Goal: Task Accomplishment & Management: Manage account settings

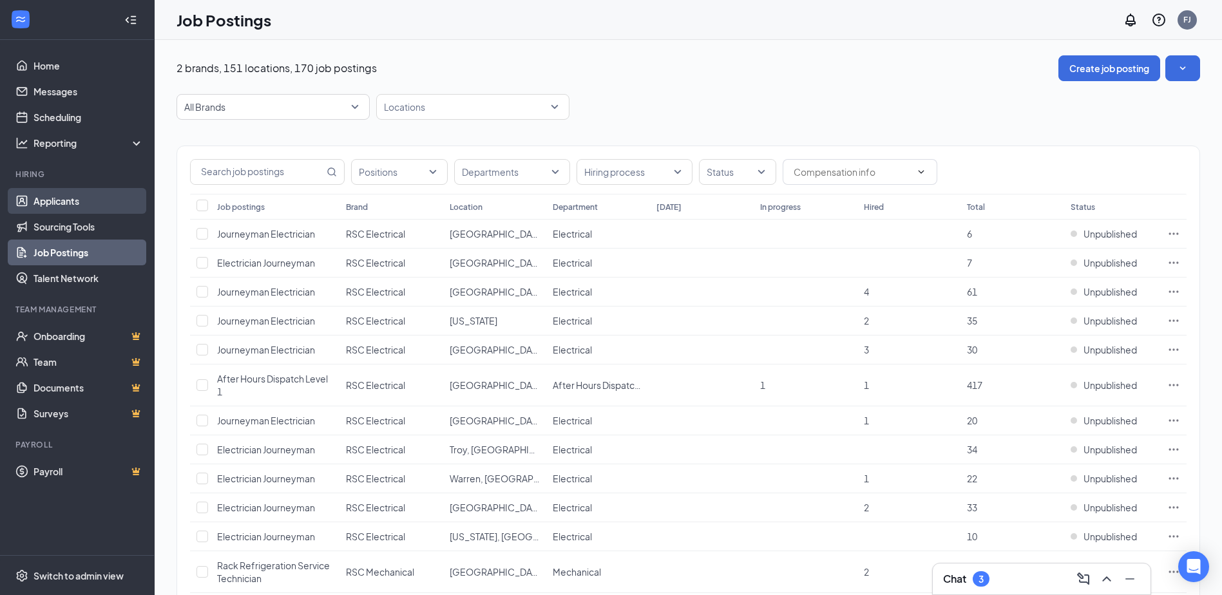
click at [64, 210] on link "Applicants" at bounding box center [88, 201] width 110 height 26
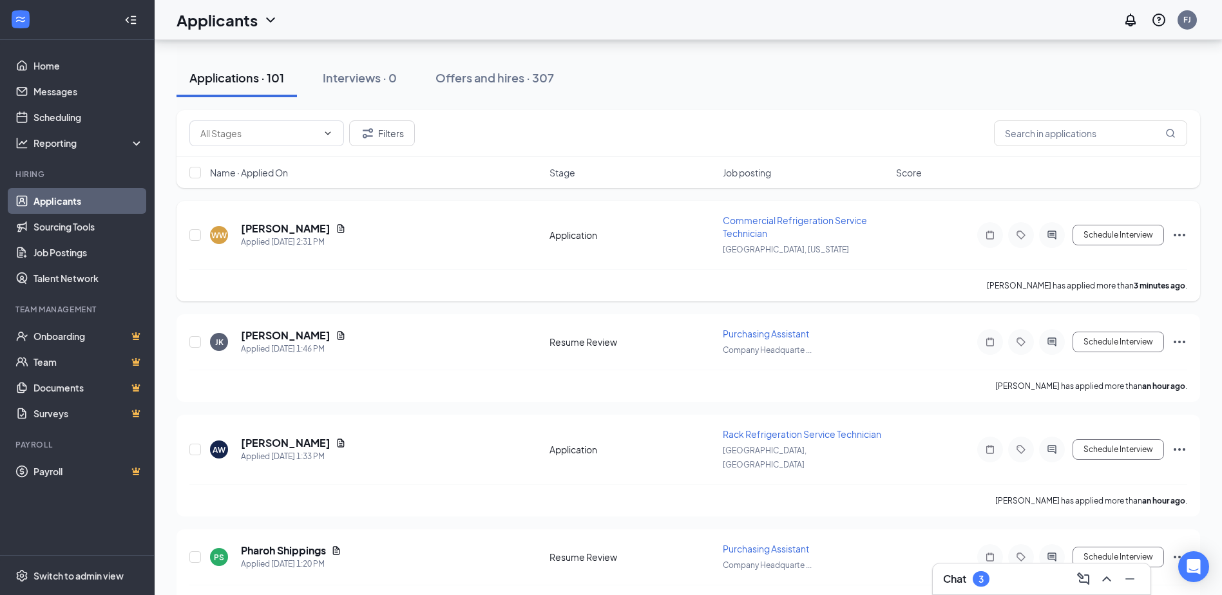
scroll to position [129, 0]
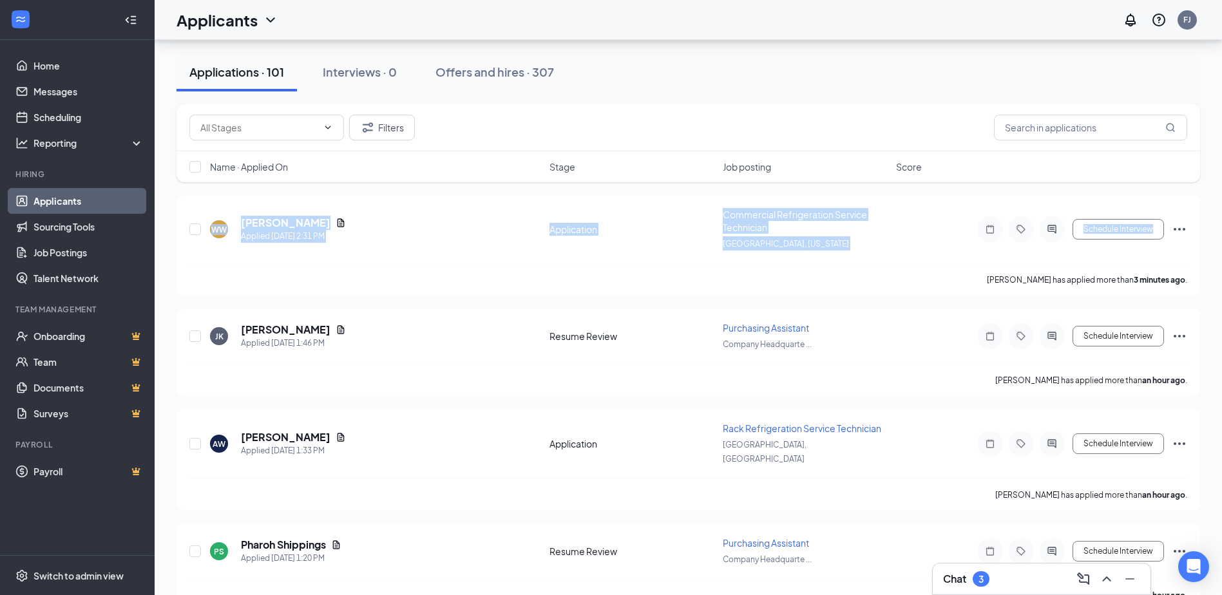
drag, startPoint x: 1221, startPoint y: 177, endPoint x: 1233, endPoint y: 213, distance: 37.7
click at [1222, 213] on html "Home Messages Scheduling Reporting Hiring Applicants Sourcing Tools Job Posting…" at bounding box center [611, 168] width 1222 height 595
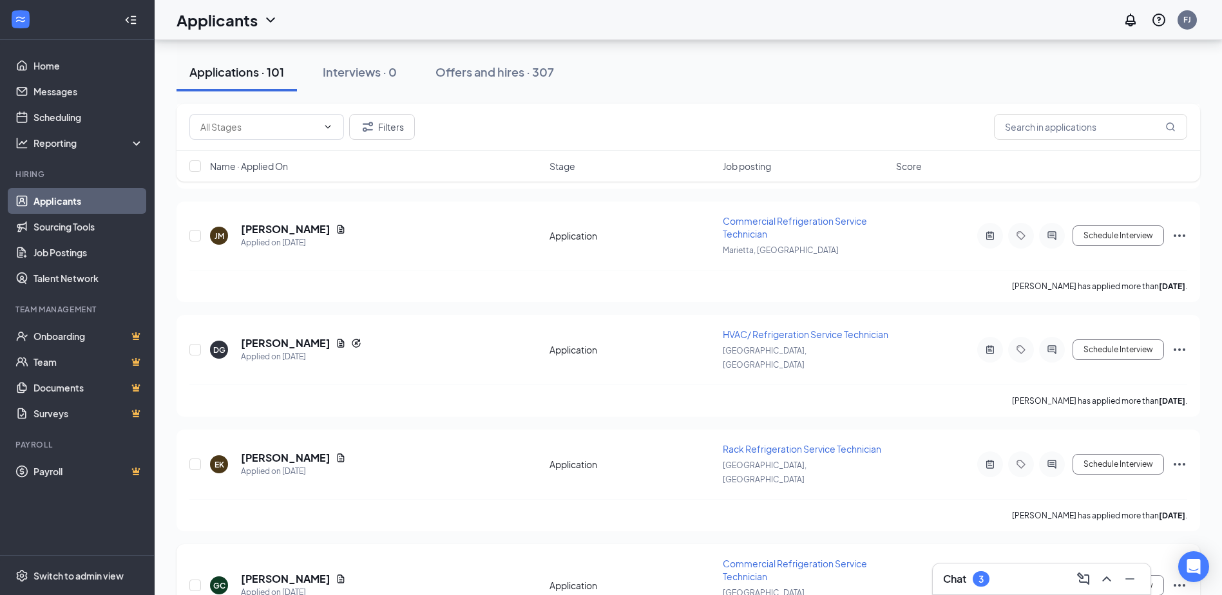
scroll to position [5853, 0]
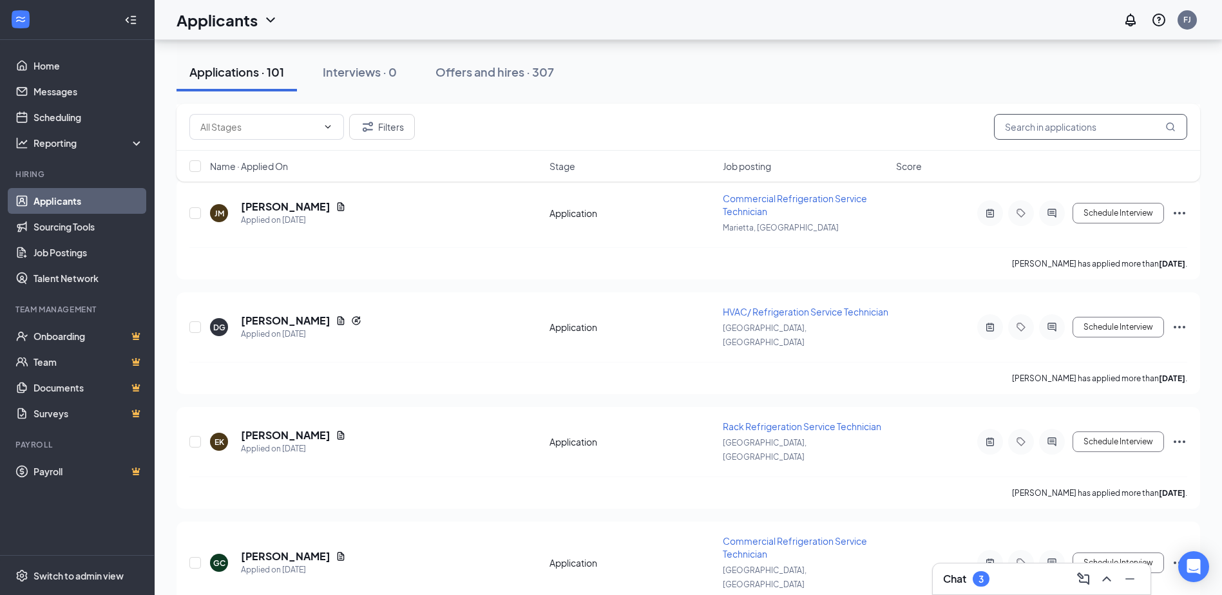
drag, startPoint x: 1043, startPoint y: 115, endPoint x: 1047, endPoint y: 126, distance: 11.6
click at [1044, 117] on input "text" at bounding box center [1090, 127] width 193 height 26
paste input "[PERSON_NAME]"
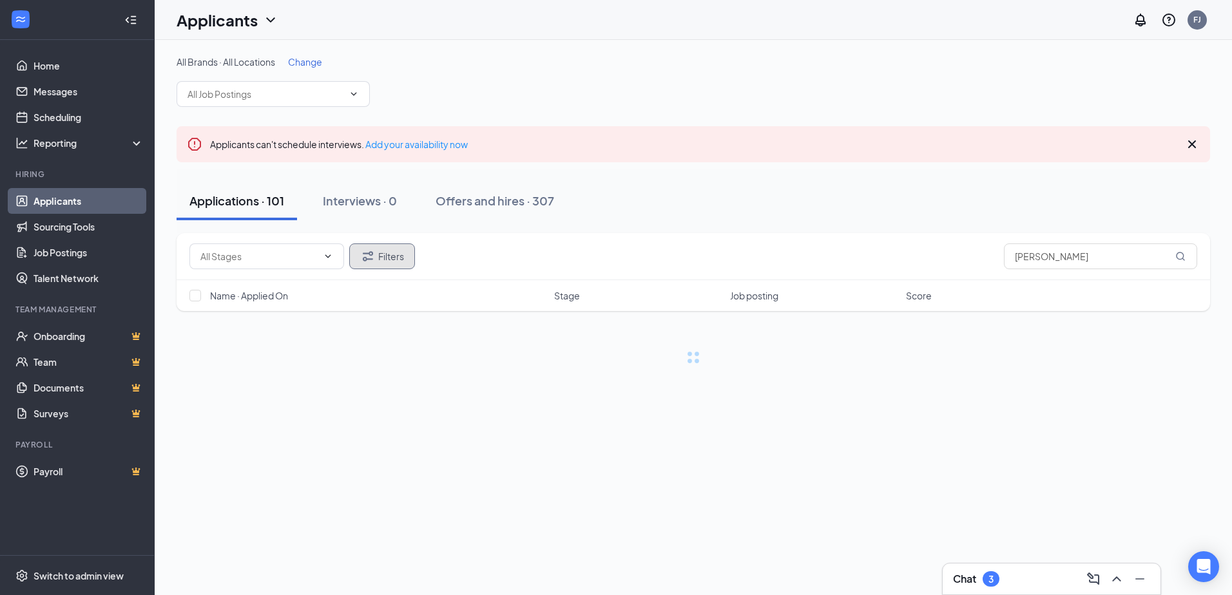
click at [398, 257] on button "Filters" at bounding box center [382, 256] width 66 height 26
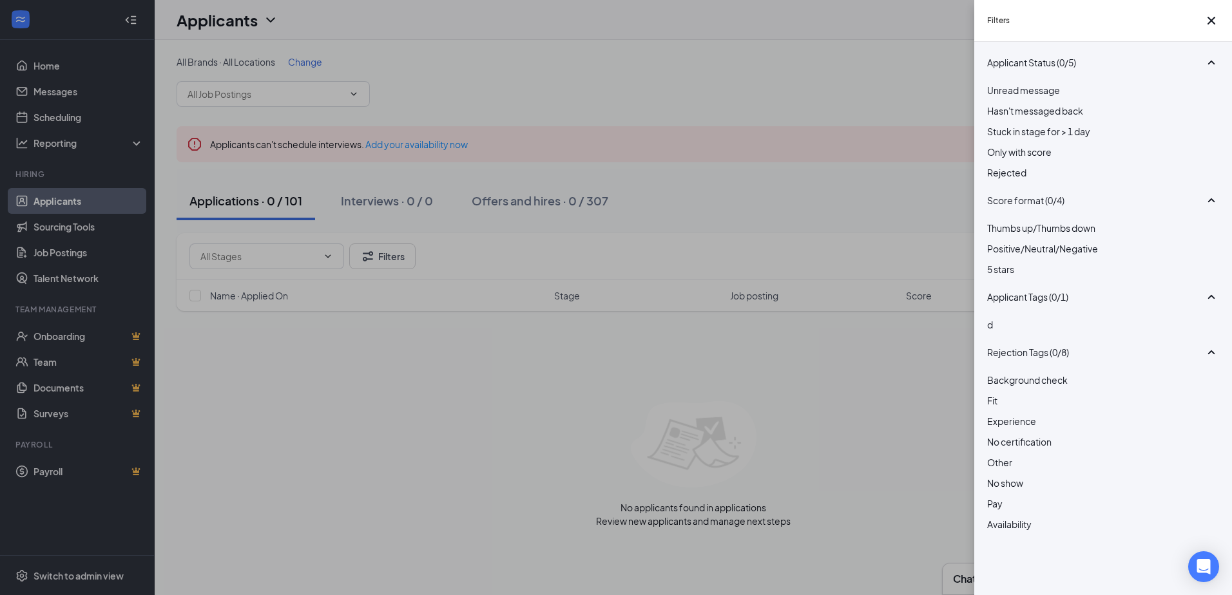
click at [1026, 178] on span "Rejected" at bounding box center [1006, 173] width 39 height 12
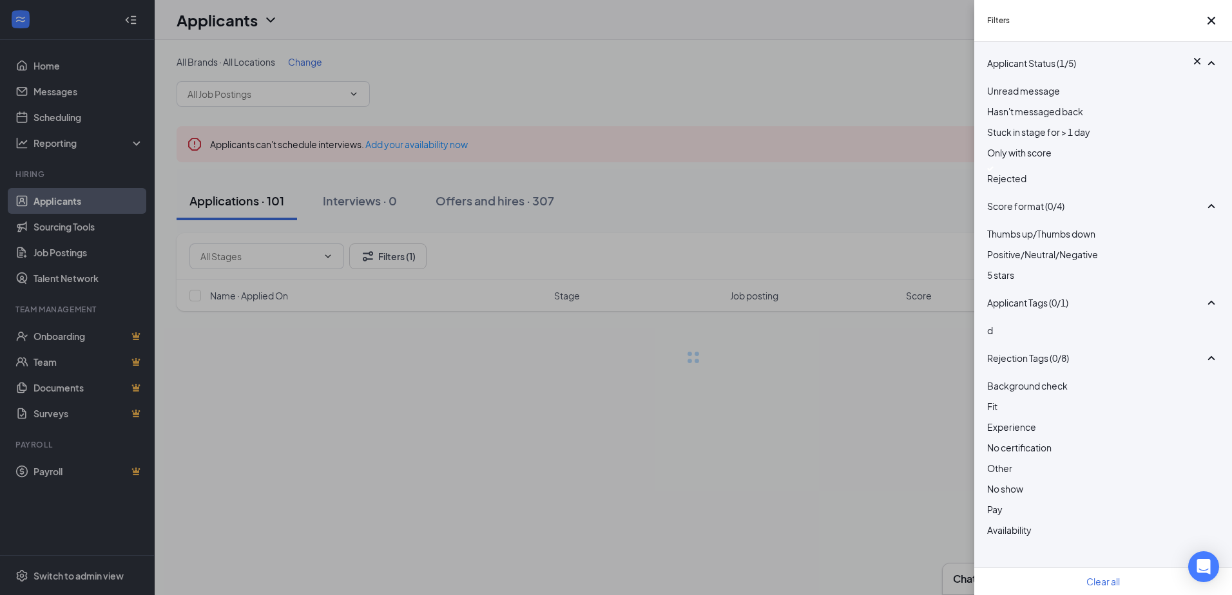
click at [642, 215] on div "Filters Applicant Status (1/5) Unread message Hasn't messaged back Stuck in sta…" at bounding box center [616, 297] width 1232 height 595
click at [1205, 25] on icon "Cross" at bounding box center [1210, 20] width 15 height 15
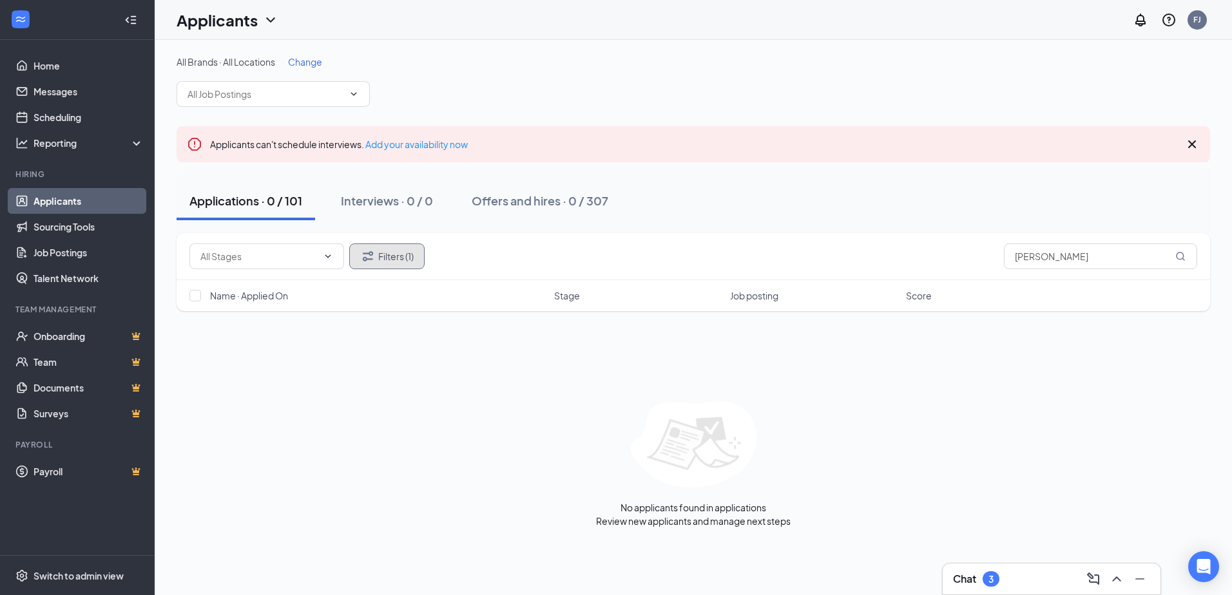
click at [388, 251] on button "Filters (1)" at bounding box center [386, 256] width 75 height 26
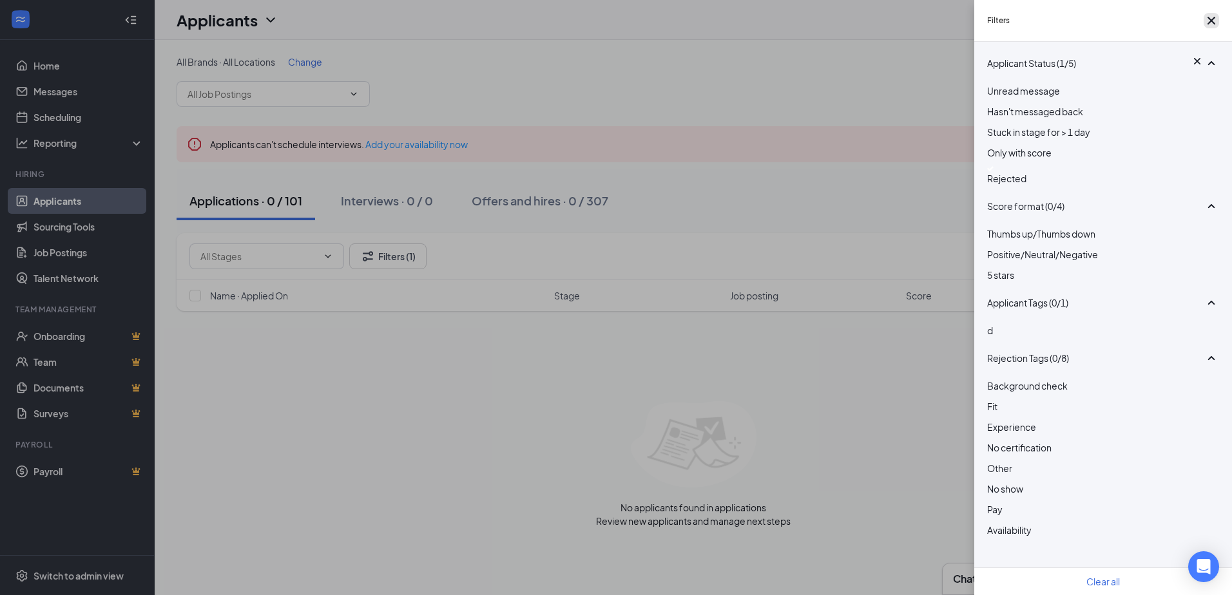
click at [1205, 28] on icon "Cross" at bounding box center [1210, 20] width 15 height 15
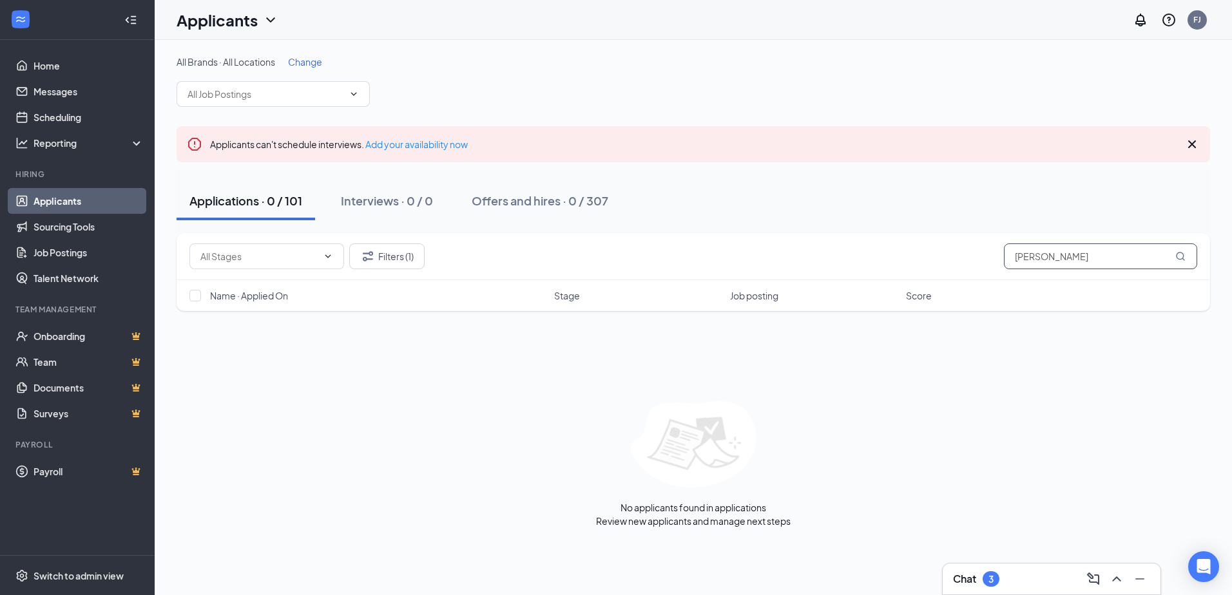
drag, startPoint x: 1053, startPoint y: 257, endPoint x: 1003, endPoint y: 251, distance: 50.6
click at [1003, 251] on div "Filters (1) [PERSON_NAME]" at bounding box center [692, 256] width 1007 height 26
paste input "[PERSON_NAME]"
type input "[PERSON_NAME]"
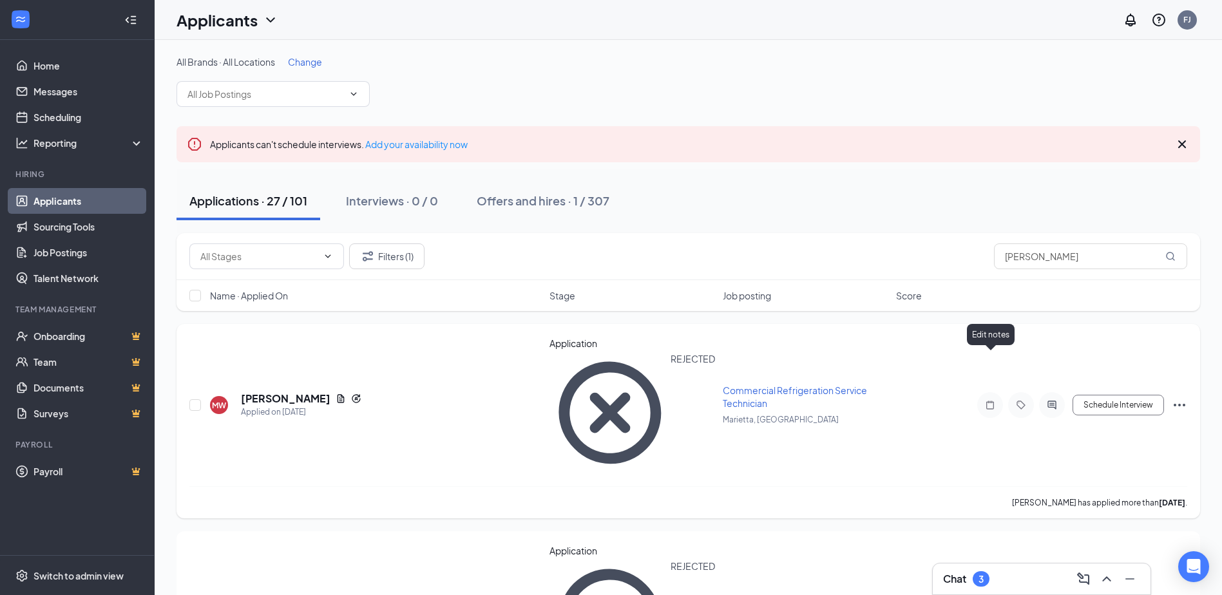
click at [996, 400] on icon "Note" at bounding box center [989, 405] width 15 height 10
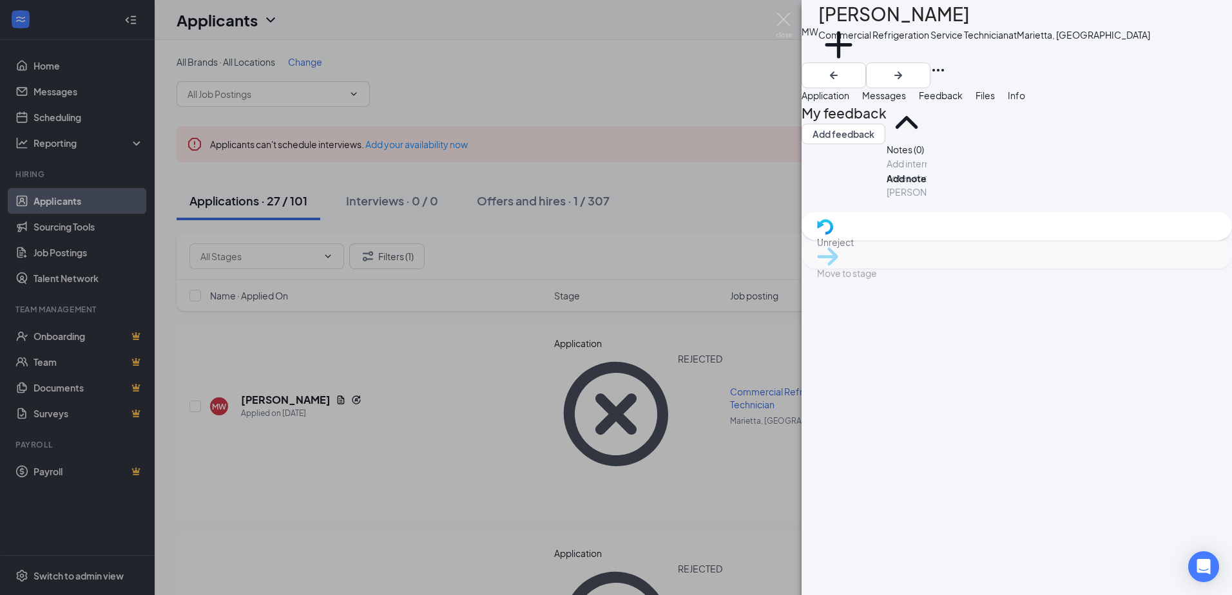
click at [849, 102] on button "Application" at bounding box center [825, 95] width 48 height 14
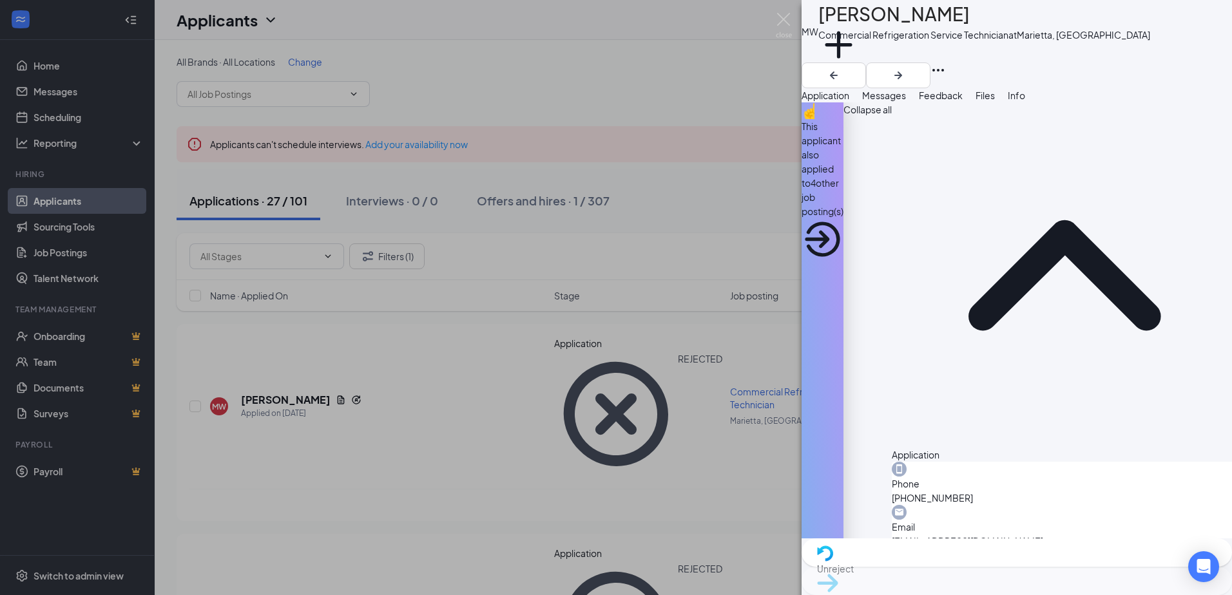
click at [843, 218] on icon "ArrowCircle" at bounding box center [822, 239] width 42 height 42
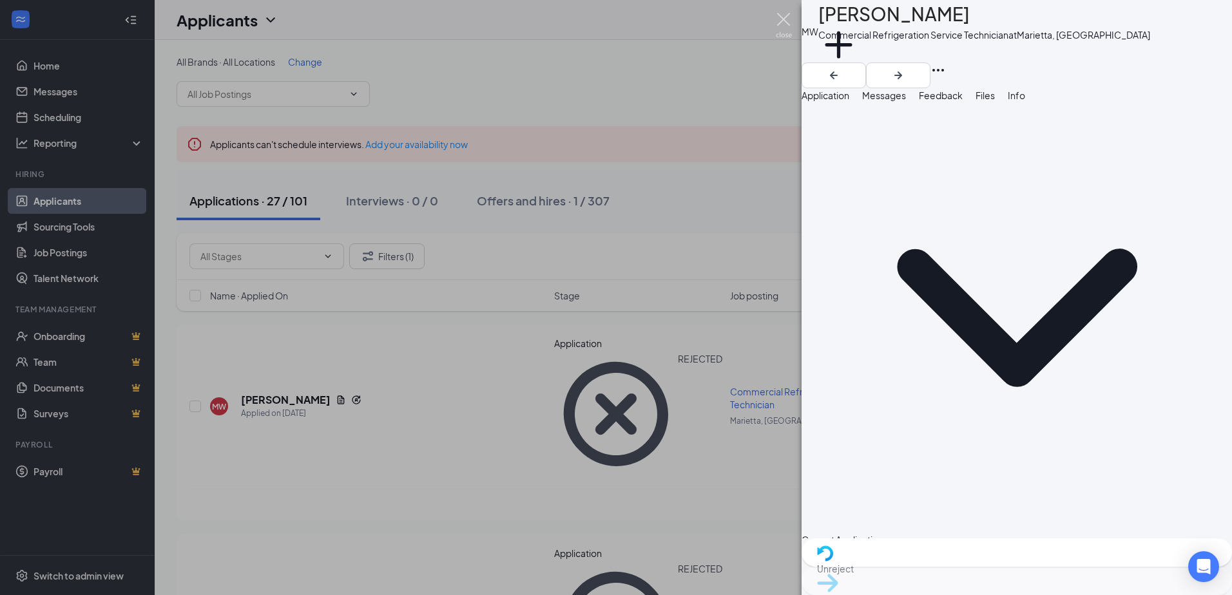
click at [782, 14] on img at bounding box center [784, 25] width 16 height 25
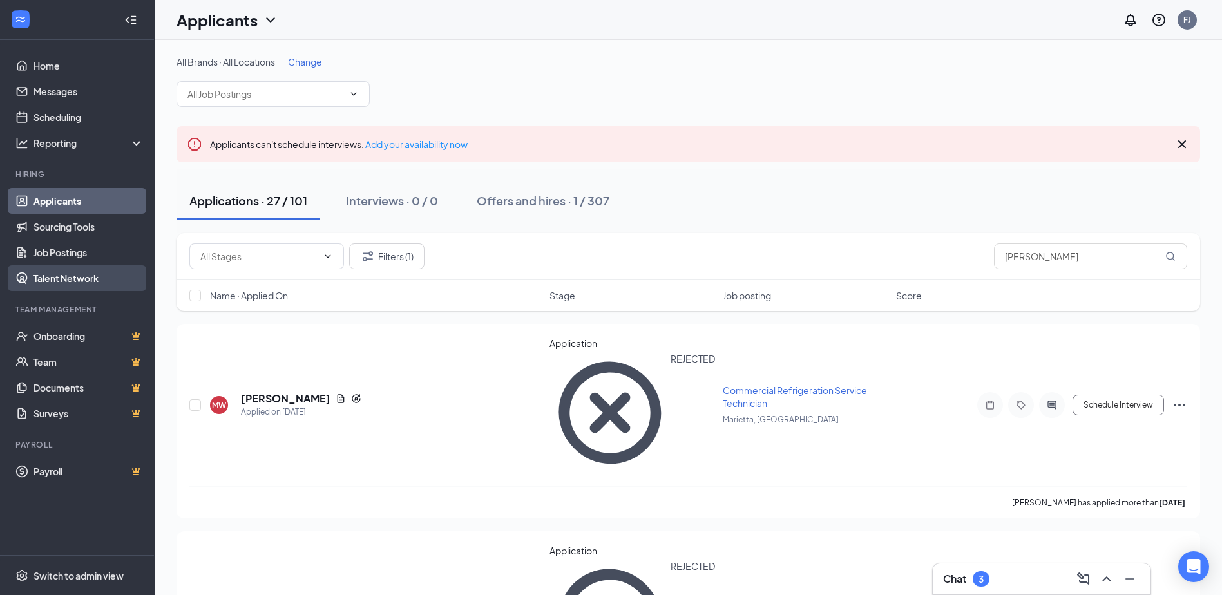
click at [87, 287] on link "Talent Network" at bounding box center [88, 278] width 110 height 26
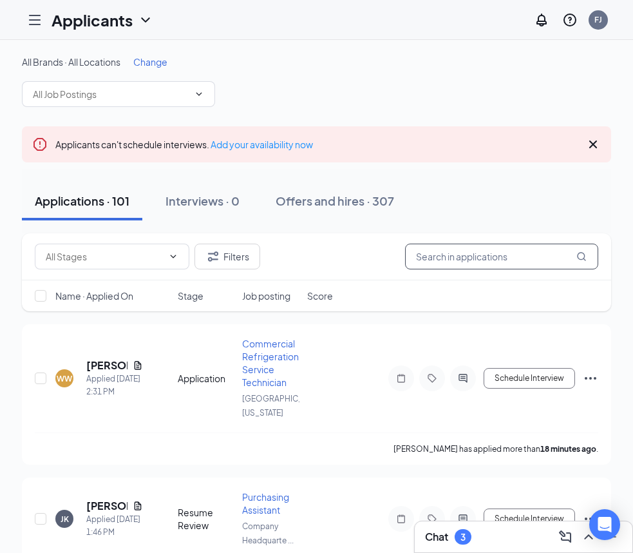
click at [410, 258] on input "text" at bounding box center [501, 256] width 193 height 26
click at [449, 259] on input "text" at bounding box center [501, 256] width 193 height 26
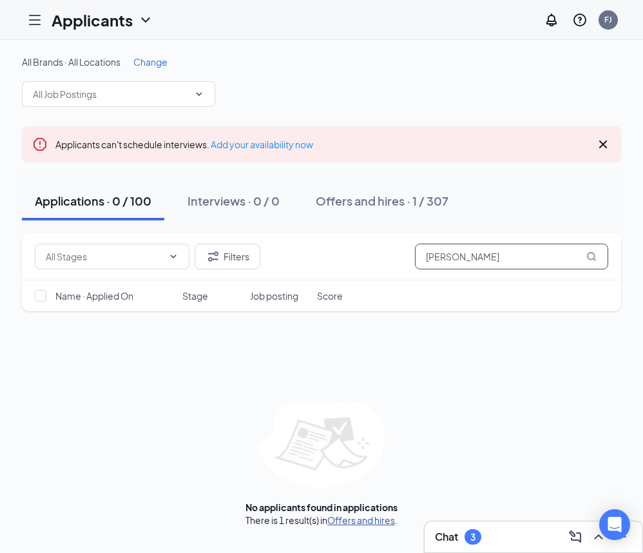
type input "[PERSON_NAME]"
click at [367, 517] on link "Offers and hires" at bounding box center [361, 520] width 68 height 12
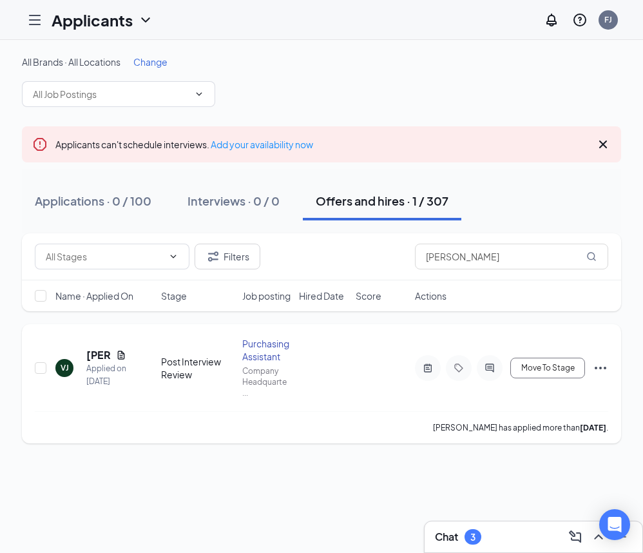
click at [430, 373] on icon "ActiveNote" at bounding box center [427, 368] width 15 height 10
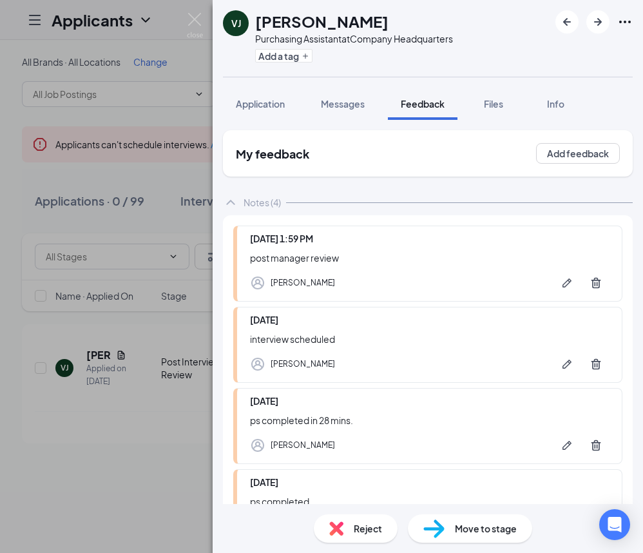
scroll to position [112, 0]
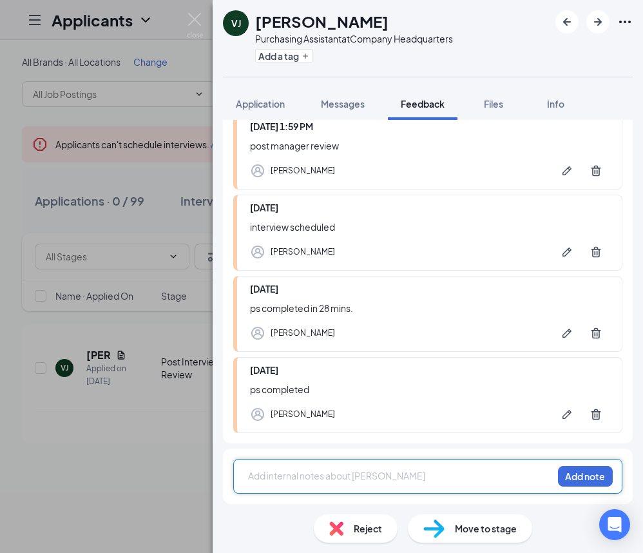
click at [285, 471] on div "VJ Vanessa Johnson Purchasing Assistant at Company Headquarters Add a tag Appli…" at bounding box center [428, 276] width 430 height 553
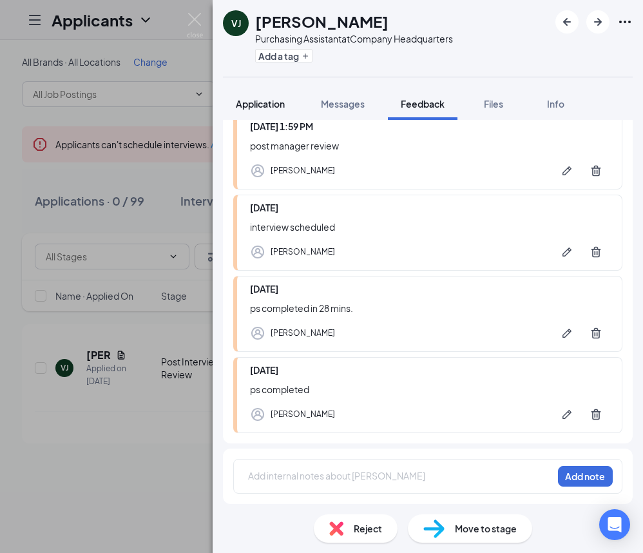
click at [274, 113] on button "Application" at bounding box center [260, 104] width 75 height 32
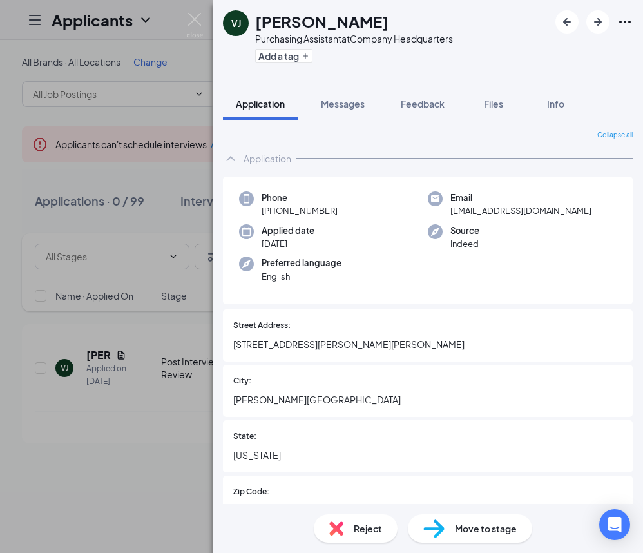
drag, startPoint x: 586, startPoint y: 75, endPoint x: 546, endPoint y: 44, distance: 50.5
click at [586, 75] on div "VJ Vanessa Johnson Purchasing Assistant at Company Headquarters Add a tag" at bounding box center [428, 38] width 430 height 77
click at [436, 106] on span "Feedback" at bounding box center [423, 104] width 44 height 12
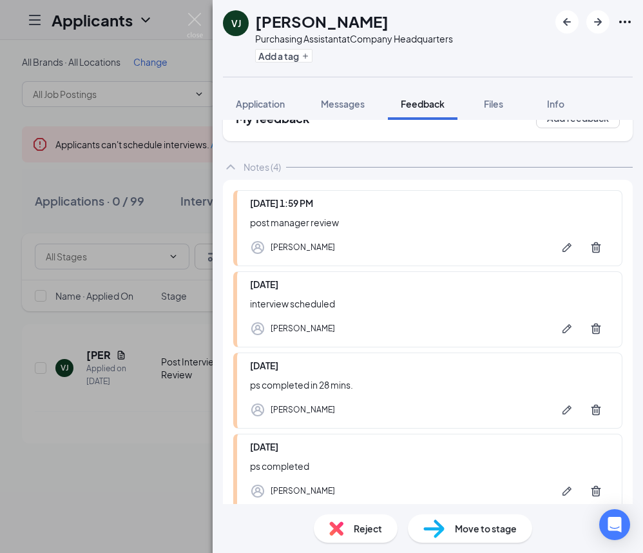
scroll to position [112, 0]
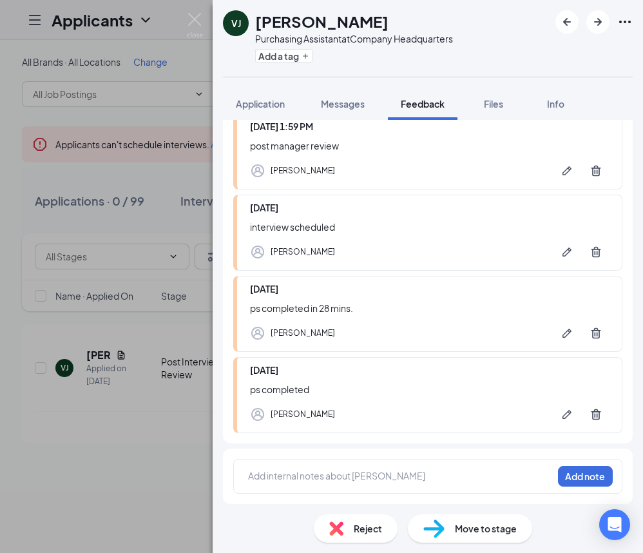
click at [352, 473] on div "VJ Vanessa Johnson Purchasing Assistant at Company Headquarters Add a tag Appli…" at bounding box center [428, 276] width 430 height 553
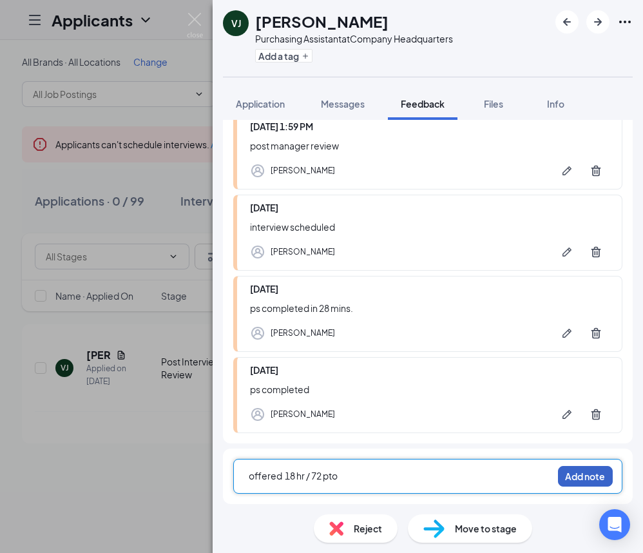
click at [564, 475] on button "Add note" at bounding box center [585, 476] width 55 height 21
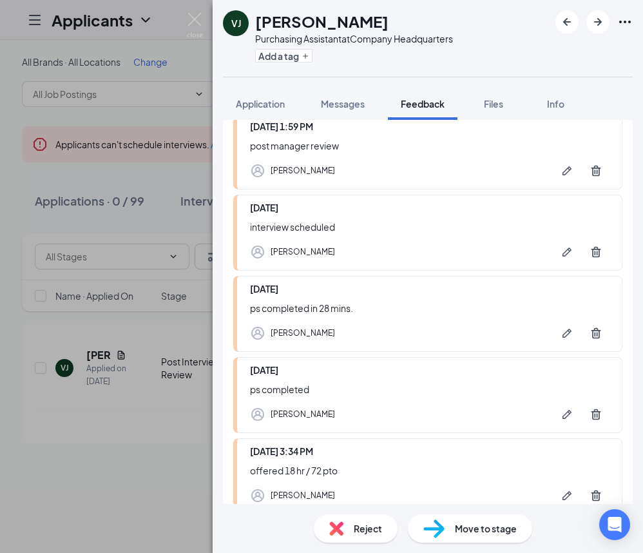
scroll to position [0, 0]
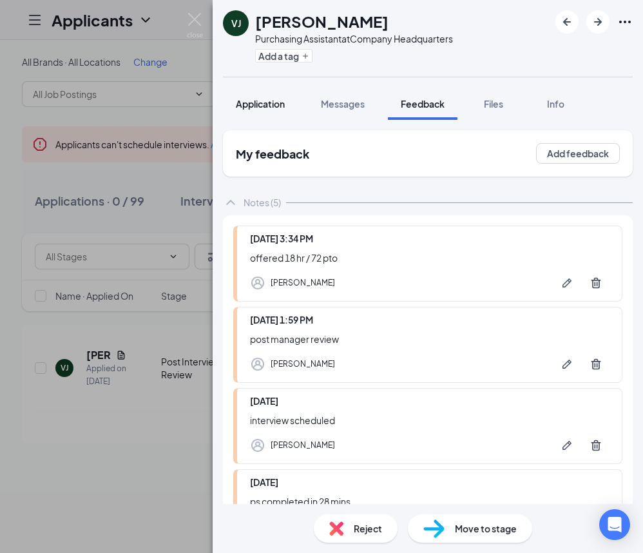
click at [271, 119] on div "VJ Vanessa Johnson Purchasing Assistant at Company Headquarters Add a tag Appli…" at bounding box center [428, 276] width 430 height 553
click at [277, 107] on span "Application" at bounding box center [260, 104] width 49 height 12
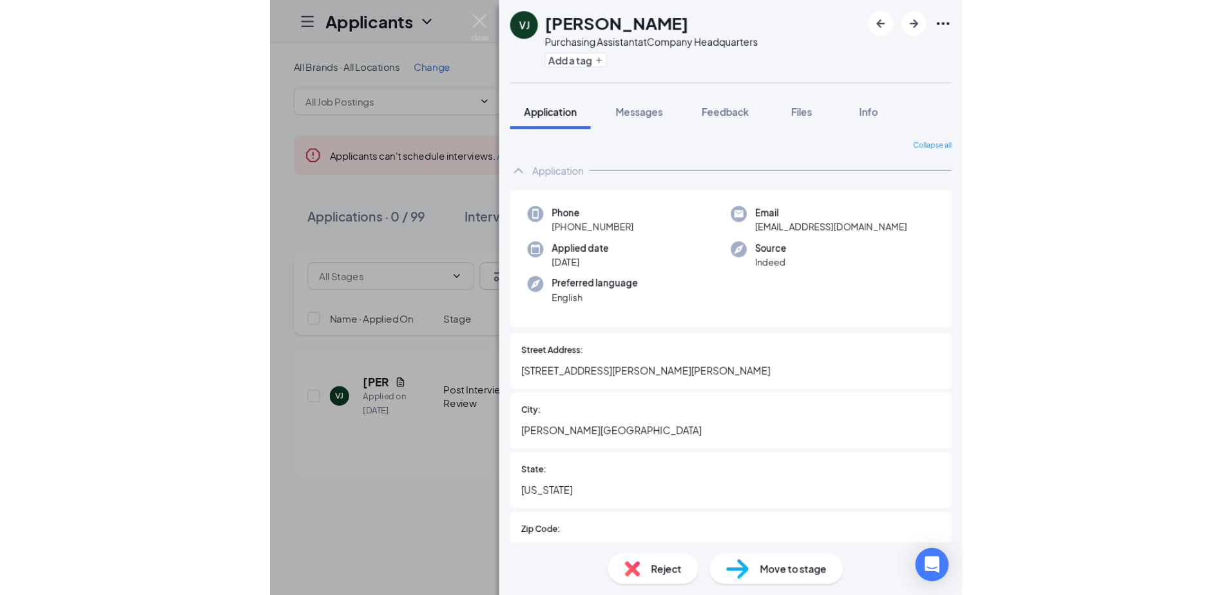
scroll to position [64, 0]
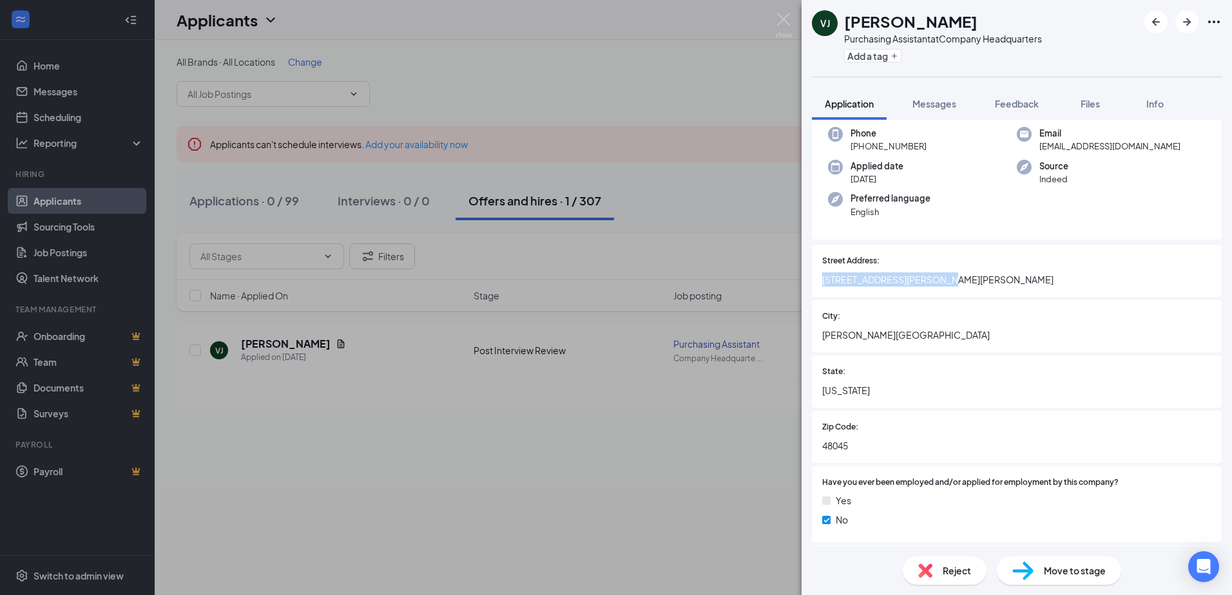
drag, startPoint x: 821, startPoint y: 284, endPoint x: 944, endPoint y: 281, distance: 123.7
click at [944, 281] on div "Street Address: 27598 Harrison Woods Lane" at bounding box center [1017, 271] width 410 height 52
drag, startPoint x: 944, startPoint y: 281, endPoint x: 934, endPoint y: 281, distance: 10.3
drag, startPoint x: 816, startPoint y: 335, endPoint x: 910, endPoint y: 338, distance: 94.1
click at [910, 338] on div "City: Harrison Township" at bounding box center [1017, 326] width 410 height 52
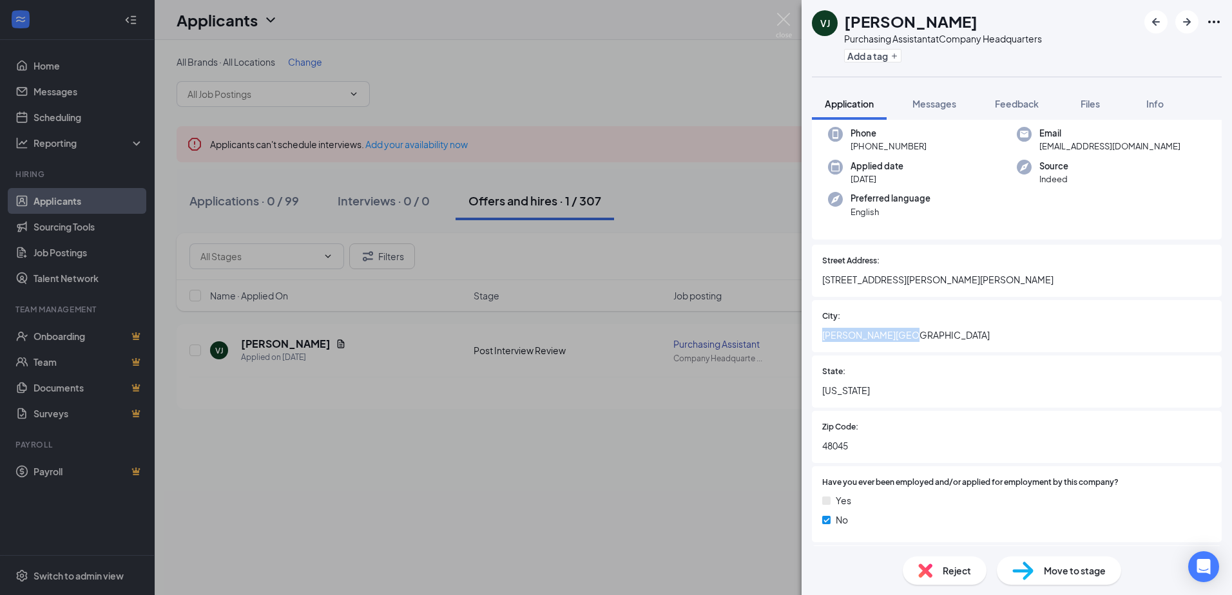
drag, startPoint x: 910, startPoint y: 338, endPoint x: 881, endPoint y: 334, distance: 29.9
copy span "Harrison Township"
drag, startPoint x: 863, startPoint y: 146, endPoint x: 944, endPoint y: 144, distance: 80.5
click at [944, 144] on div "Phone +1 (810) 956-4583" at bounding box center [922, 140] width 189 height 26
drag, startPoint x: 944, startPoint y: 144, endPoint x: 861, endPoint y: 146, distance: 82.5
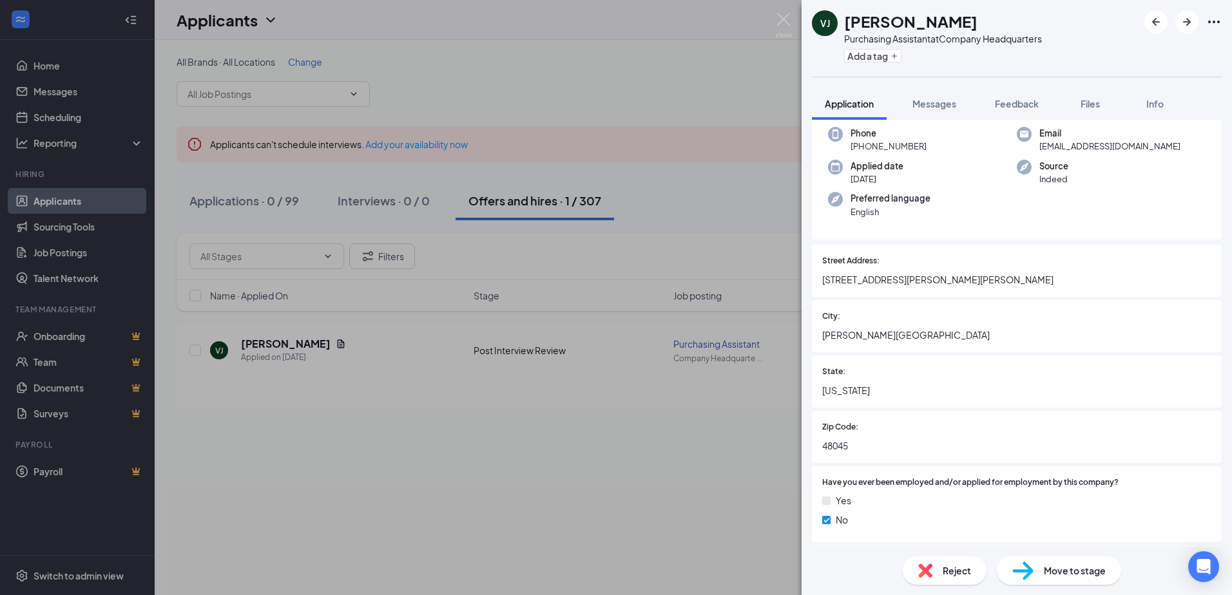
click at [861, 146] on span "+1 (810) 956-4583" at bounding box center [888, 146] width 76 height 13
drag, startPoint x: 861, startPoint y: 146, endPoint x: 938, endPoint y: 146, distance: 77.3
click at [938, 146] on div "Phone +1 (810) 956-4583" at bounding box center [922, 140] width 189 height 26
drag, startPoint x: 938, startPoint y: 146, endPoint x: 897, endPoint y: 145, distance: 41.2
copy span "(810) 956-4583"
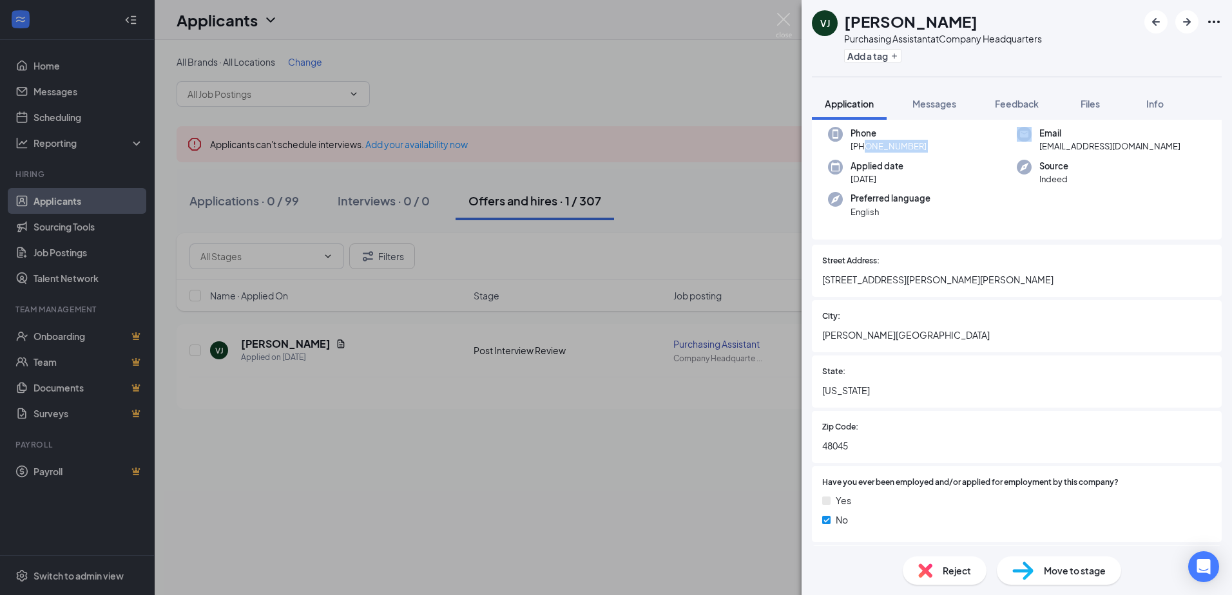
drag, startPoint x: 1036, startPoint y: 149, endPoint x: 1180, endPoint y: 148, distance: 144.3
click at [1180, 148] on div "Email vanessa.johnson32900@gmail.com" at bounding box center [1110, 140] width 189 height 26
drag, startPoint x: 1180, startPoint y: 148, endPoint x: 1171, endPoint y: 149, distance: 9.0
copy span "vanessa.johnson32900@gmail.com"
click at [844, 24] on h1 "Vanessa Johnson" at bounding box center [910, 21] width 133 height 22
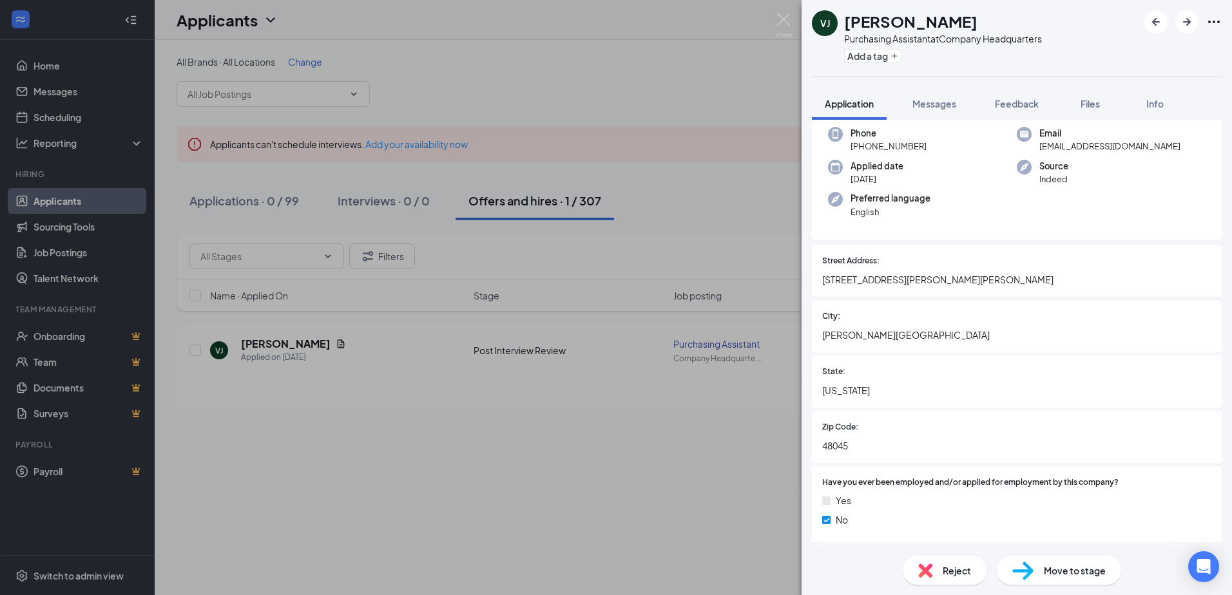
drag, startPoint x: 846, startPoint y: 21, endPoint x: 984, endPoint y: 14, distance: 137.4
click at [984, 14] on div "Vanessa Johnson" at bounding box center [943, 21] width 198 height 22
drag, startPoint x: 984, startPoint y: 14, endPoint x: 966, endPoint y: 18, distance: 18.0
copy h1 "Vanessa Johnson"
